Goal: Task Accomplishment & Management: Use online tool/utility

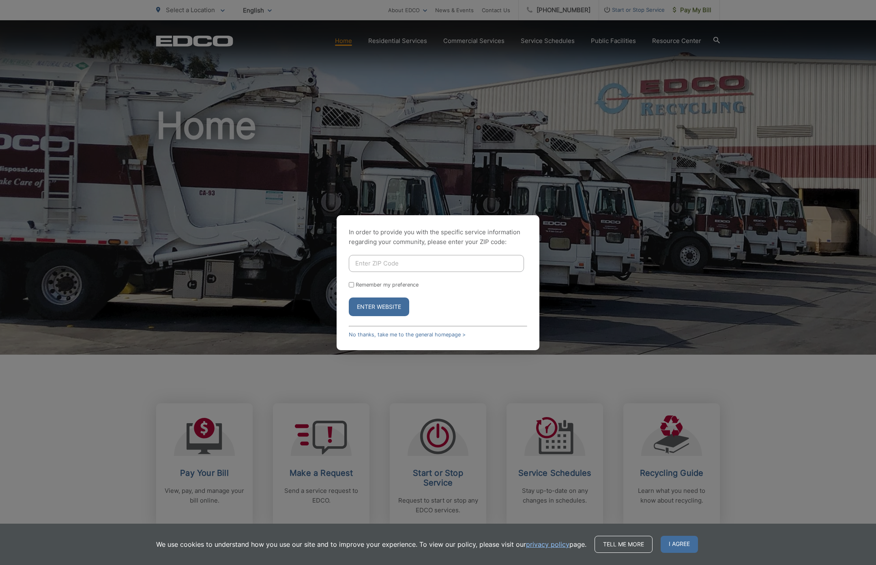
click at [419, 266] on input "Enter ZIP Code" at bounding box center [436, 263] width 175 height 17
type input "92084"
click at [379, 306] on button "Enter Website" at bounding box center [379, 307] width 60 height 19
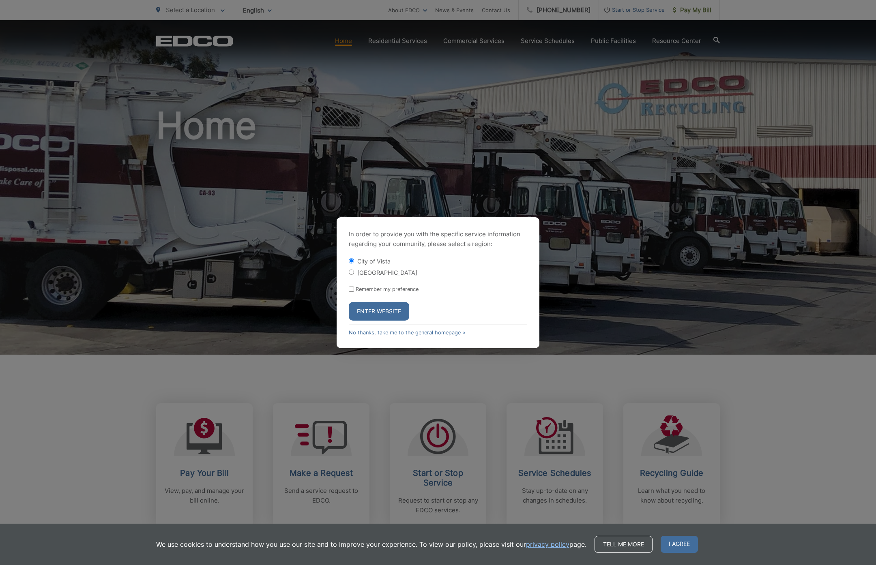
click at [396, 302] on button "Enter Website" at bounding box center [379, 311] width 60 height 19
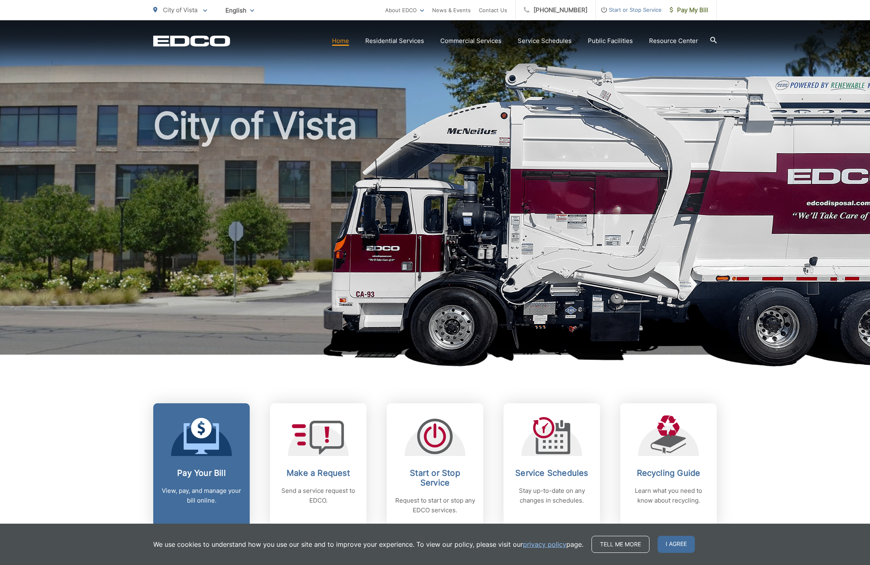
click at [176, 469] on h2 "Pay Your Bill" at bounding box center [201, 473] width 80 height 10
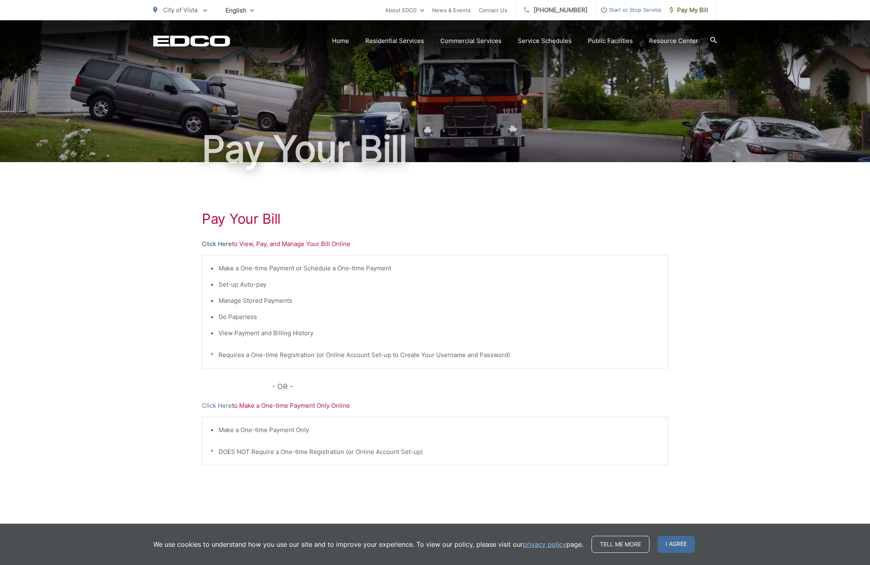
click at [224, 244] on link "Click Here" at bounding box center [217, 244] width 30 height 10
